Goal: Task Accomplishment & Management: Use online tool/utility

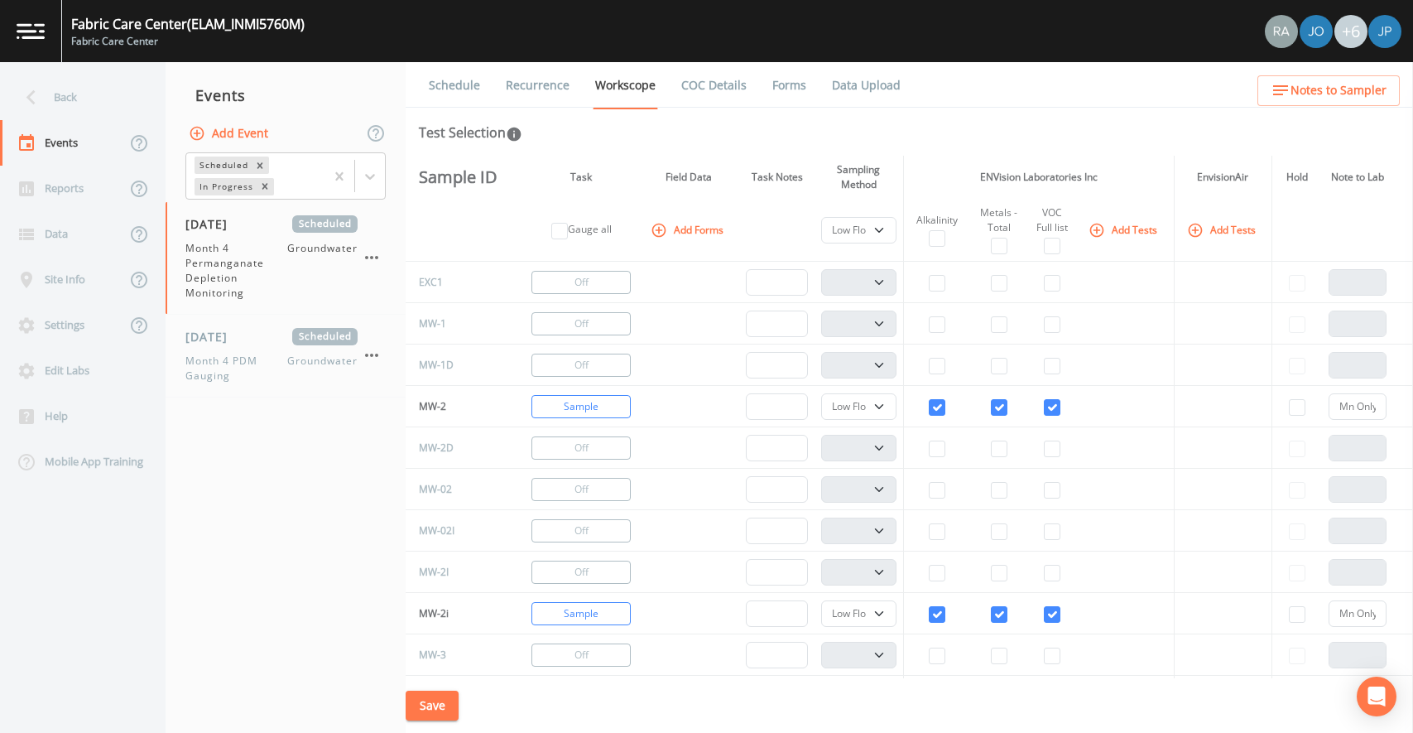
select select "4f082be6-97a7-4f70-a81f-c26a4e896ad7"
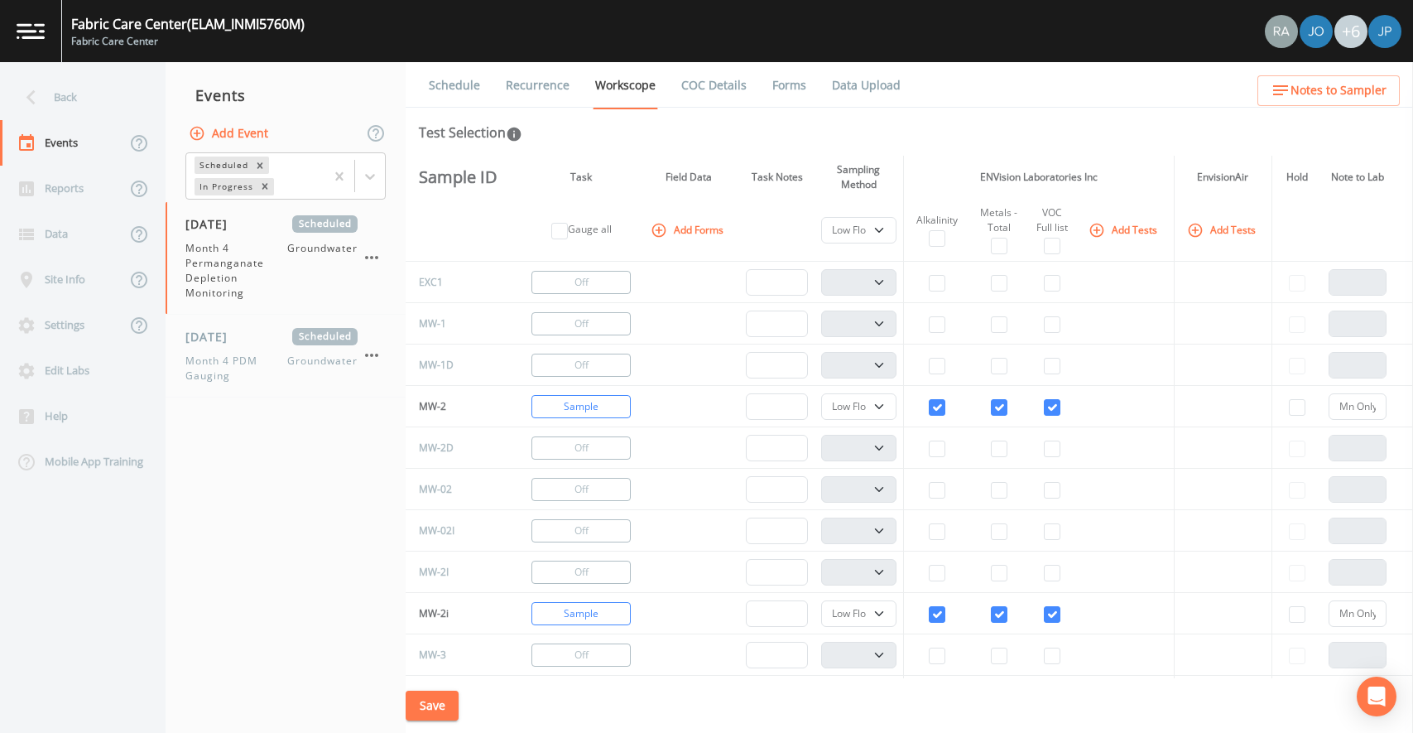
select select "4f082be6-97a7-4f70-a81f-c26a4e896ad7"
select select "0609984c-bae0-4cba-86ad-757e8d1be609"
